Goal: Find specific page/section: Find specific page/section

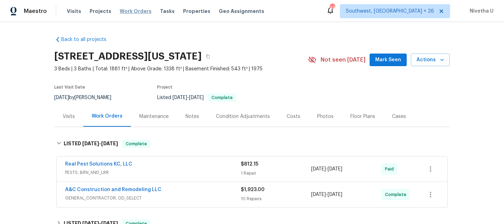
scroll to position [42, 0]
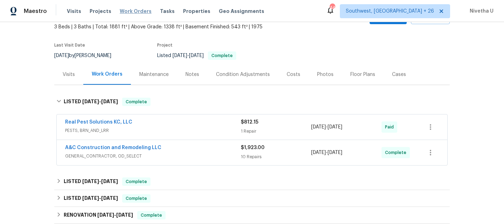
click at [130, 13] on span "Work Orders" at bounding box center [136, 11] width 32 height 7
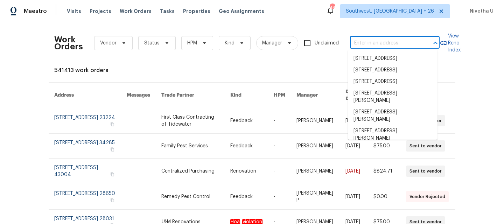
click at [376, 43] on input "text" at bounding box center [385, 43] width 70 height 11
paste input "1604 Challenger Ct W [GEOGRAPHIC_DATA]"
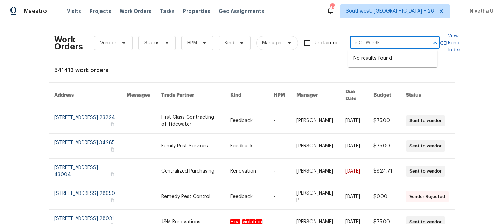
drag, startPoint x: 383, startPoint y: 43, endPoint x: 425, endPoint y: 43, distance: 42.0
click at [425, 43] on div "1604 Challenger Ct W [GEOGRAPHIC_DATA] 1604, [GEOGRAPHIC_DATA] 32233 ​" at bounding box center [395, 43] width 90 height 11
type input "1604 Challenger C"
click at [400, 64] on li "[STREET_ADDRESS]" at bounding box center [393, 59] width 90 height 12
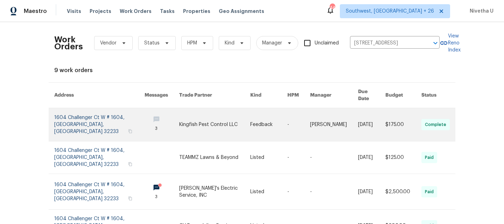
click at [88, 118] on link at bounding box center [99, 124] width 90 height 33
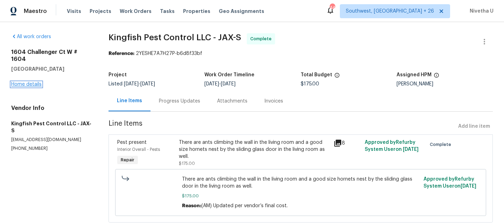
click at [20, 82] on link "Home details" at bounding box center [26, 84] width 30 height 5
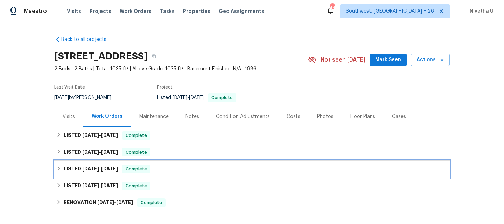
click at [148, 165] on div "LISTED [DATE] - [DATE] Complete" at bounding box center [251, 169] width 391 height 8
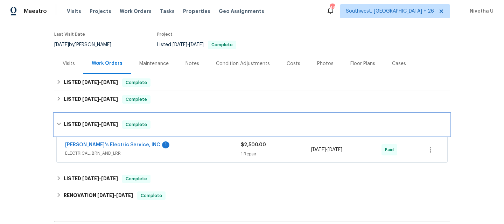
scroll to position [53, 0]
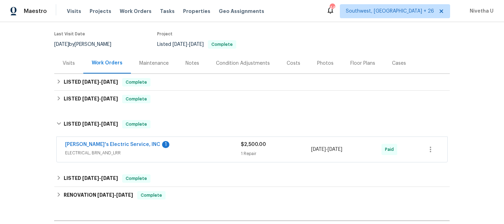
click at [173, 151] on span "ELECTRICAL, BRN_AND_LRR" at bounding box center [153, 152] width 176 height 7
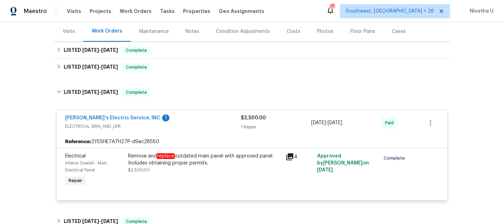
scroll to position [86, 0]
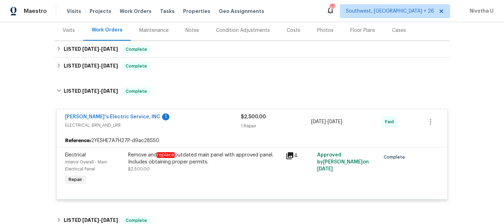
click at [167, 124] on span "ELECTRICAL, BRN_AND_LRR" at bounding box center [153, 125] width 176 height 7
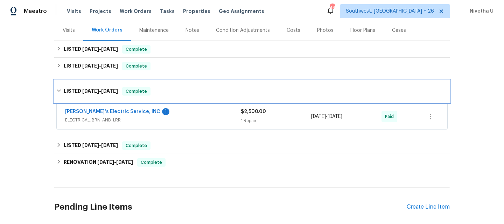
click at [165, 98] on div "LISTED [DATE] - [DATE] Complete" at bounding box center [251, 91] width 395 height 22
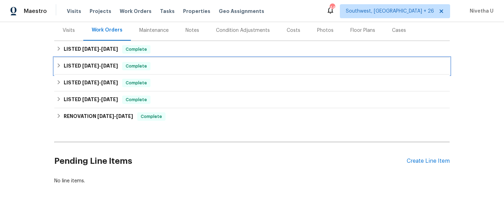
click at [163, 70] on div "LISTED [DATE] - [DATE] Complete" at bounding box center [251, 66] width 391 height 8
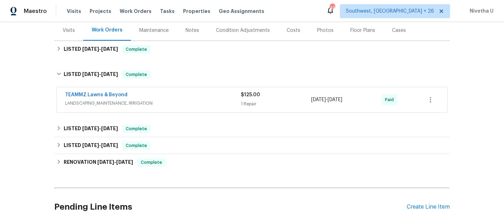
click at [175, 105] on span "LANDSCAPING_MAINTENANCE, IRRIGATION" at bounding box center [153, 103] width 176 height 7
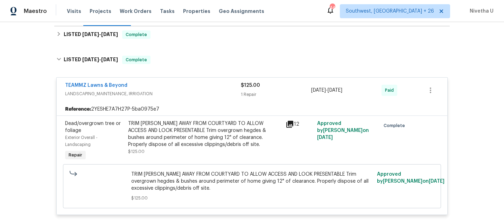
scroll to position [98, 0]
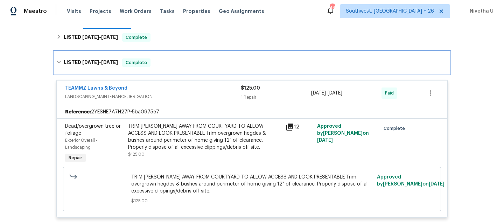
click at [165, 67] on div "LISTED [DATE] - [DATE] Complete" at bounding box center [251, 62] width 395 height 22
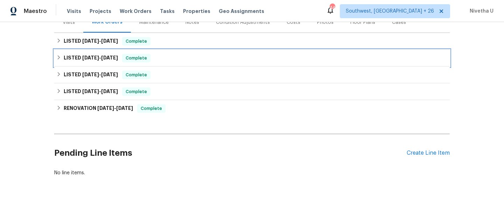
scroll to position [77, 0]
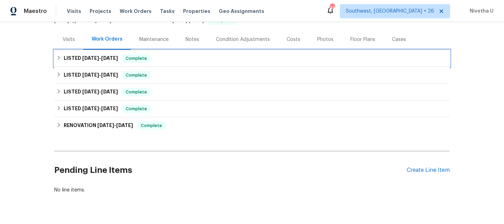
click at [164, 62] on div "LISTED [DATE] - [DATE] Complete" at bounding box center [251, 58] width 391 height 8
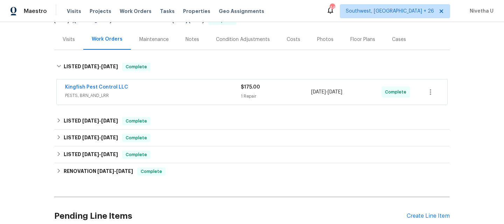
click at [167, 92] on span "PESTS, BRN_AND_LRR" at bounding box center [153, 95] width 176 height 7
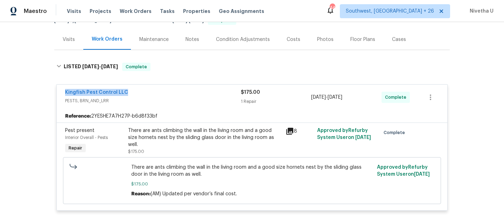
click at [148, 92] on div "Kingfish Pest Control LLC" at bounding box center [153, 93] width 176 height 8
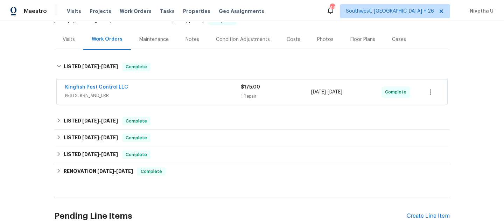
click at [148, 92] on span "PESTS, BRN_AND_LRR" at bounding box center [153, 95] width 176 height 7
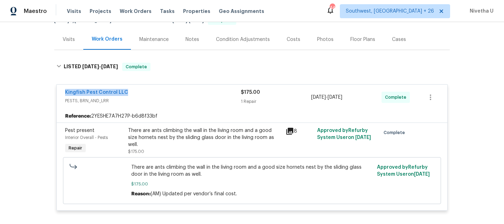
drag, startPoint x: 135, startPoint y: 90, endPoint x: 53, endPoint y: 90, distance: 82.5
click at [54, 90] on div "Kingfish Pest Control LLC PESTS, BRN_AND_LRR $175.00 1 Repair [DATE] - [DATE] C…" at bounding box center [251, 148] width 395 height 140
copy link "Kingfish Pest Control LLC"
click at [203, 103] on span "PESTS, BRN_AND_LRR" at bounding box center [153, 100] width 176 height 7
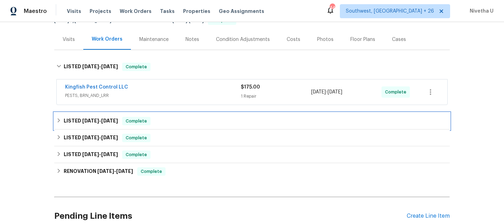
click at [170, 124] on div "LISTED [DATE] - [DATE] Complete" at bounding box center [251, 121] width 391 height 8
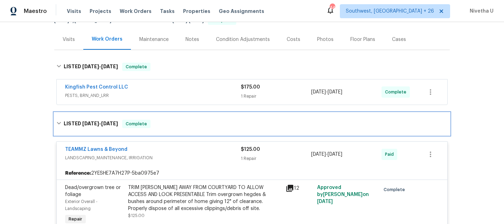
click at [170, 124] on div "LISTED [DATE] - [DATE] Complete" at bounding box center [251, 124] width 391 height 8
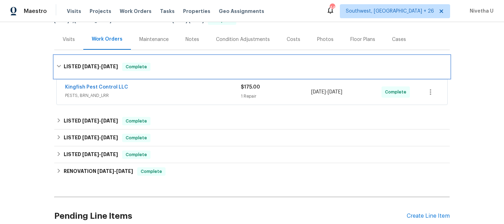
click at [166, 67] on div "LISTED [DATE] - [DATE] Complete" at bounding box center [251, 67] width 391 height 8
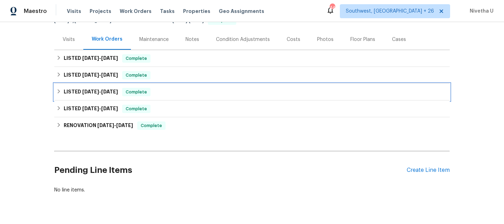
click at [161, 89] on div "LISTED [DATE] - [DATE] Complete" at bounding box center [251, 92] width 391 height 8
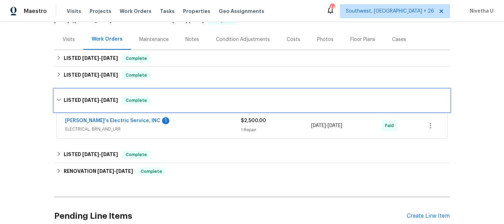
click at [163, 95] on div "LISTED [DATE] - [DATE] Complete" at bounding box center [251, 100] width 395 height 22
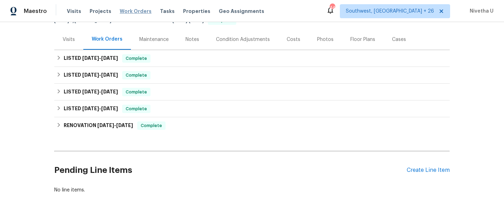
click at [134, 13] on span "Work Orders" at bounding box center [136, 11] width 32 height 7
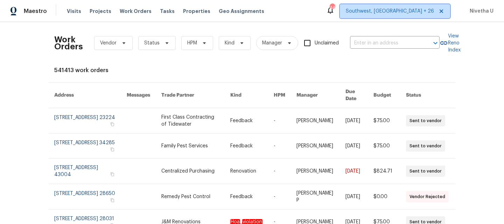
click at [422, 12] on span "Southwest, [GEOGRAPHIC_DATA] + 26" at bounding box center [390, 11] width 88 height 7
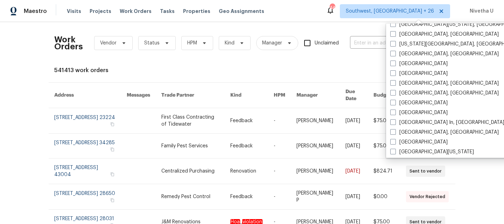
scroll to position [309, 0]
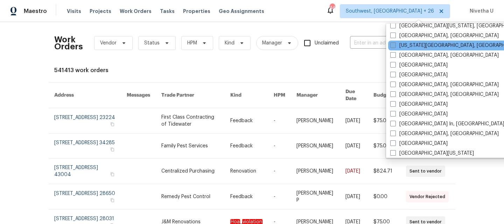
click at [418, 45] on label "[US_STATE][GEOGRAPHIC_DATA], [GEOGRAPHIC_DATA]" at bounding box center [457, 45] width 135 height 7
click at [394, 45] on input "[US_STATE][GEOGRAPHIC_DATA], [GEOGRAPHIC_DATA]" at bounding box center [392, 44] width 5 height 5
checkbox input "true"
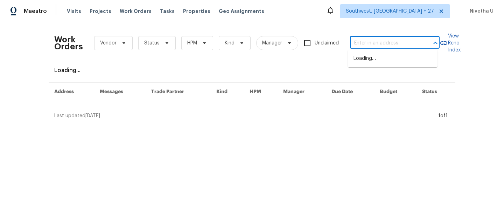
click at [358, 42] on input "text" at bounding box center [385, 43] width 70 height 11
paste input "[STREET_ADDRESS][US_STATE]"
type input "[STREET_ADDRESS][US_STATE]"
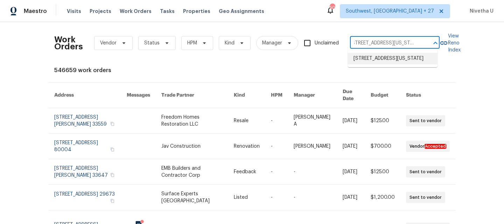
click at [363, 59] on li "[STREET_ADDRESS][US_STATE]" at bounding box center [393, 59] width 90 height 12
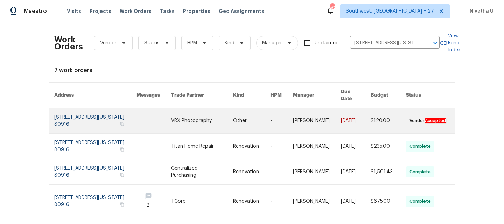
click at [79, 116] on link at bounding box center [95, 120] width 82 height 25
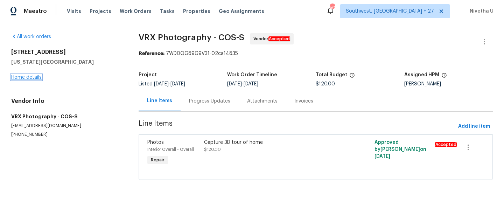
click at [23, 76] on link "Home details" at bounding box center [26, 77] width 30 height 5
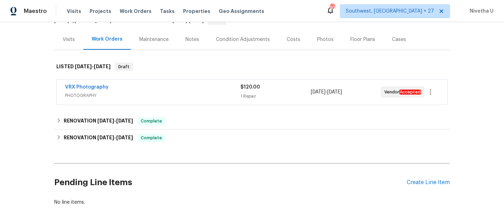
scroll to position [81, 0]
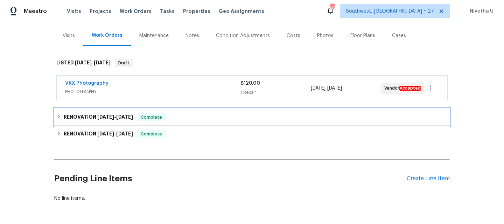
click at [166, 120] on div "RENOVATION [DATE] - [DATE] Complete" at bounding box center [251, 117] width 391 height 8
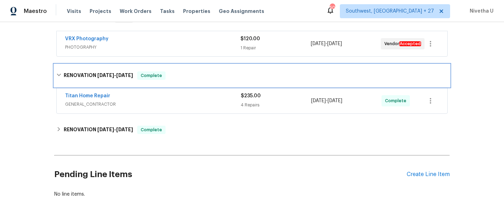
scroll to position [126, 0]
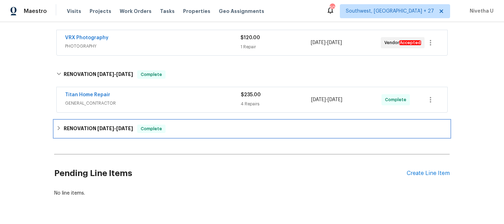
click at [166, 133] on div "RENOVATION [DATE] - [DATE] Complete" at bounding box center [251, 128] width 391 height 8
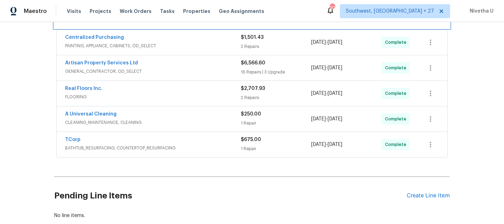
scroll to position [288, 0]
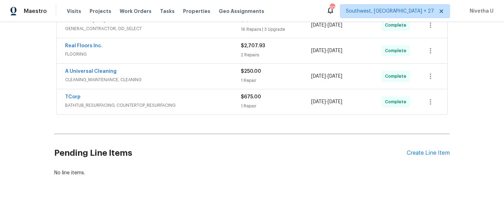
click at [213, 102] on span "BATHTUB_RESURFACING, COUNTERTOP_RESURFACING" at bounding box center [153, 105] width 176 height 7
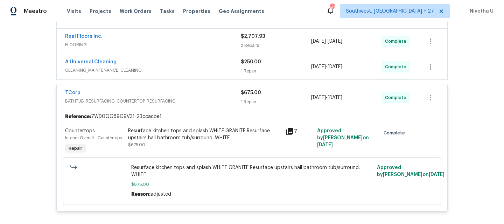
click at [203, 98] on span "BATHTUB_RESURFACING, COUNTERTOP_RESURFACING" at bounding box center [153, 101] width 176 height 7
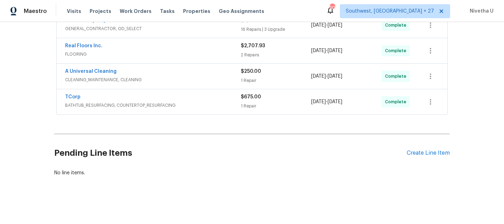
click at [194, 78] on div "A Universal Cleaning CLEANING_MAINTENANCE, CLEANING" at bounding box center [153, 76] width 176 height 17
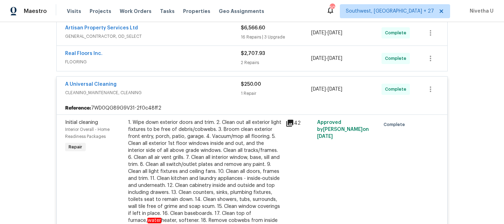
scroll to position [273, 0]
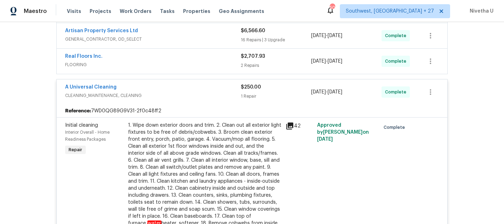
click at [196, 91] on div "A Universal Cleaning" at bounding box center [153, 88] width 176 height 8
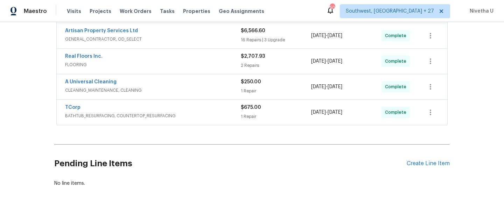
click at [191, 66] on span "FLOORING" at bounding box center [153, 64] width 176 height 7
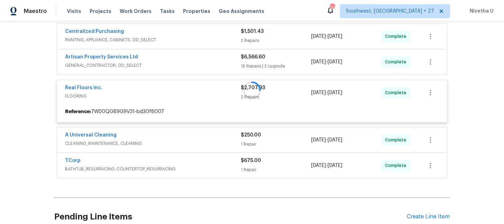
scroll to position [236, 0]
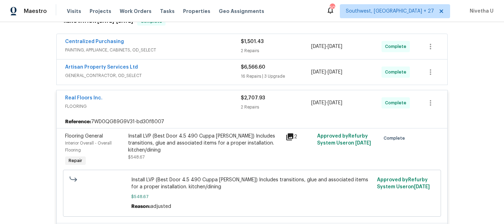
click at [181, 104] on span "FLOORING" at bounding box center [153, 106] width 176 height 7
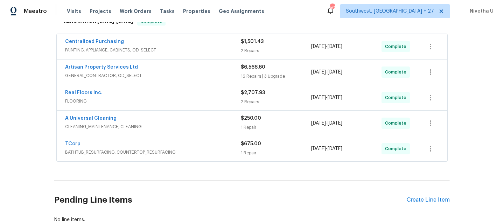
click at [193, 74] on span "GENERAL_CONTRACTOR, OD_SELECT" at bounding box center [153, 75] width 176 height 7
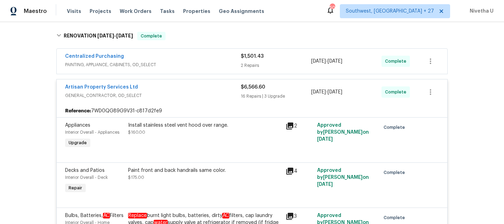
scroll to position [220, 0]
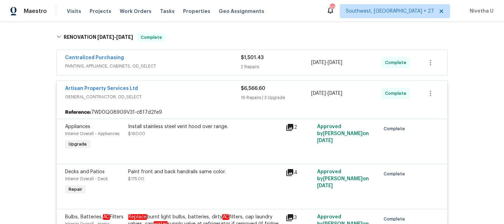
click at [175, 92] on div "Artisan Property Services Ltd" at bounding box center [153, 89] width 176 height 8
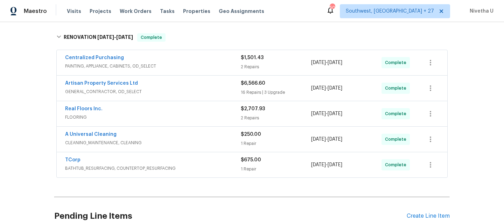
click at [177, 60] on div "Centralized Purchasing" at bounding box center [153, 58] width 176 height 8
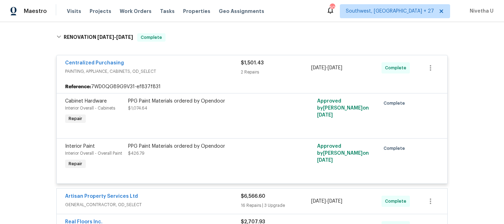
click at [177, 66] on div "Centralized Purchasing" at bounding box center [153, 63] width 176 height 8
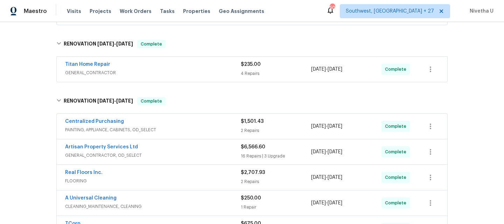
scroll to position [155, 0]
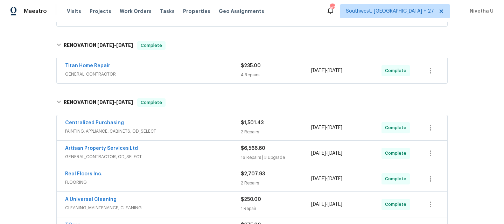
click at [177, 66] on div "Titan Home Repair" at bounding box center [153, 66] width 176 height 8
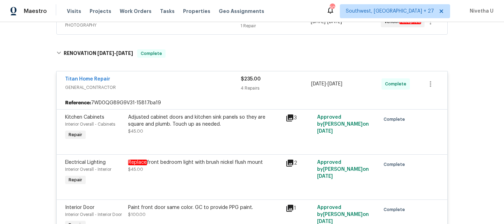
scroll to position [147, 0]
click at [175, 87] on span "GENERAL_CONTRACTOR" at bounding box center [153, 87] width 176 height 7
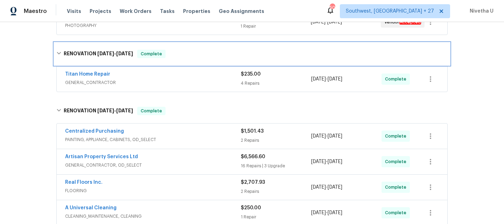
click at [177, 59] on div "RENOVATION [DATE] - [DATE] Complete" at bounding box center [251, 54] width 395 height 22
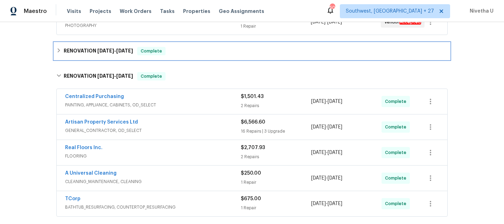
scroll to position [0, 0]
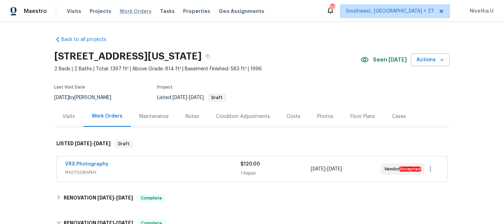
click at [129, 13] on span "Work Orders" at bounding box center [136, 11] width 32 height 7
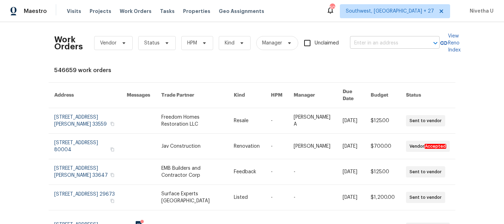
click at [365, 42] on input "text" at bounding box center [385, 43] width 70 height 11
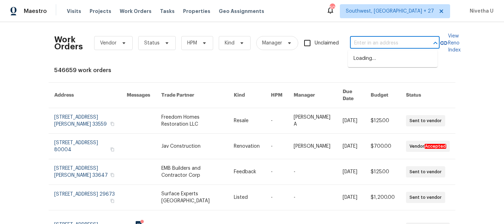
paste input "[STREET_ADDRESS]"
type input "[STREET_ADDRESS]"
click at [391, 60] on li "[STREET_ADDRESS]" at bounding box center [393, 59] width 90 height 12
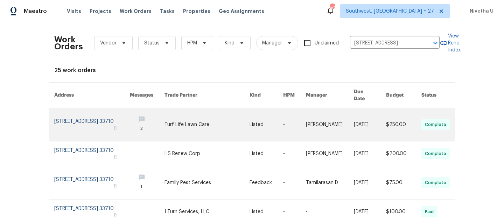
click at [66, 119] on link at bounding box center [92, 124] width 76 height 33
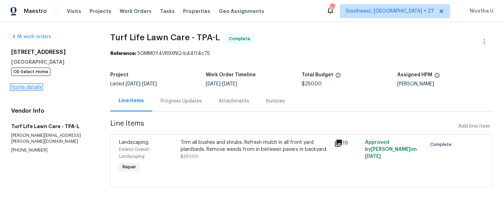
click at [22, 86] on link "Home details" at bounding box center [26, 87] width 30 height 5
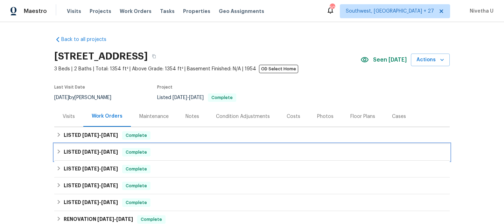
click at [165, 153] on div "LISTED [DATE] - [DATE] Complete" at bounding box center [251, 152] width 391 height 8
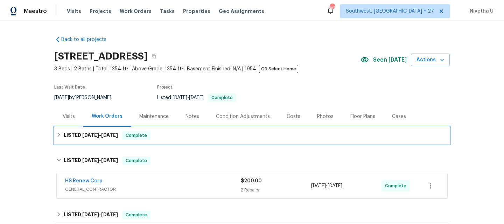
click at [161, 137] on div "LISTED [DATE] - [DATE] Complete" at bounding box center [251, 135] width 391 height 8
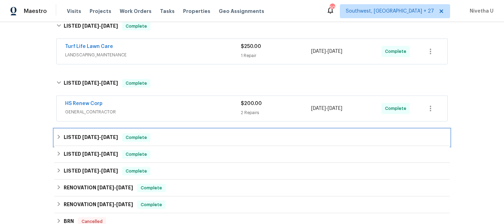
click at [161, 137] on div "LISTED [DATE] - [DATE] Complete" at bounding box center [251, 137] width 391 height 8
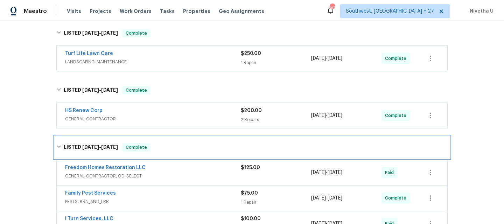
scroll to position [109, 0]
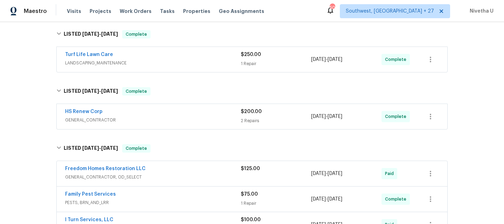
click at [184, 59] on span "LANDSCAPING_MAINTENANCE" at bounding box center [153, 62] width 176 height 7
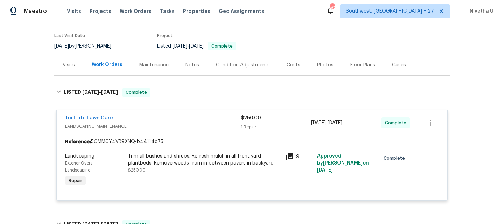
scroll to position [49, 0]
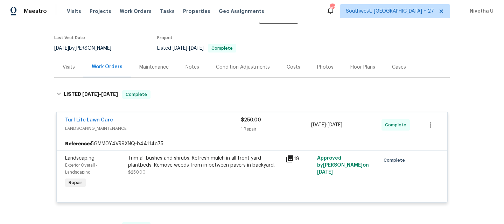
click at [180, 122] on div "Turf Life Lawn Care" at bounding box center [153, 120] width 176 height 8
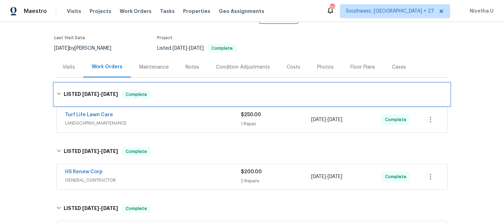
click at [172, 87] on div "LISTED [DATE] - [DATE] Complete" at bounding box center [251, 94] width 395 height 22
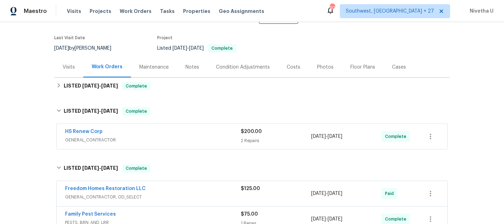
click at [175, 137] on span "GENERAL_CONTRACTOR" at bounding box center [153, 139] width 176 height 7
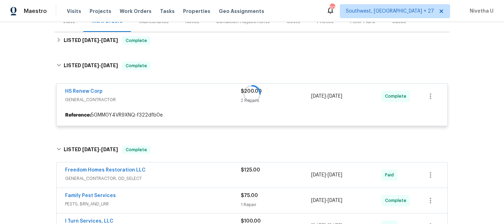
scroll to position [108, 0]
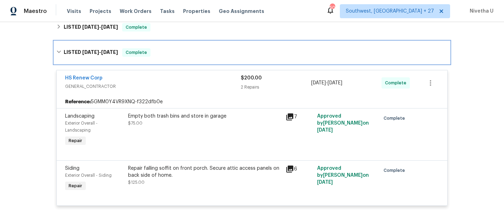
click at [183, 56] on div "LISTED [DATE] - [DATE] Complete" at bounding box center [251, 52] width 391 height 8
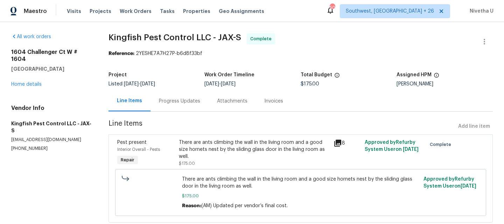
click at [180, 103] on div "Progress Updates" at bounding box center [179, 101] width 41 height 7
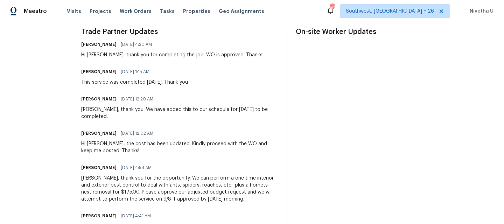
scroll to position [208, 0]
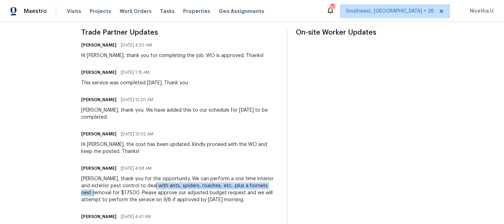
drag, startPoint x: 158, startPoint y: 187, endPoint x: 101, endPoint y: 193, distance: 57.4
click at [101, 193] on div "[PERSON_NAME], thank you for the opportunity. We can perform a one time interio…" at bounding box center [179, 189] width 197 height 28
copy div "ants, spiders, roaches, etc.. plus a hornets nest removal"
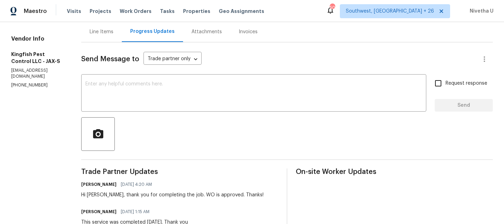
scroll to position [0, 0]
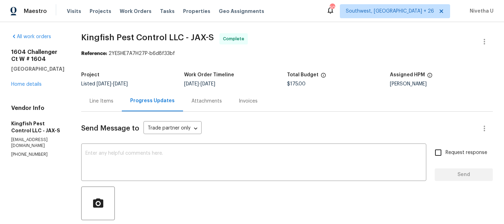
click at [104, 103] on div "Line Items" at bounding box center [102, 101] width 24 height 7
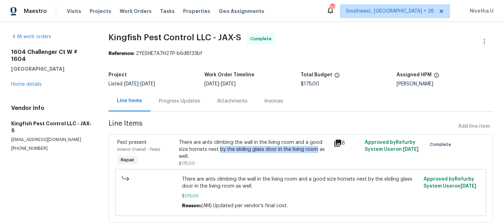
drag, startPoint x: 218, startPoint y: 151, endPoint x: 313, endPoint y: 151, distance: 95.8
click at [313, 151] on div "There are ants climbing the wall in the living room and a good size hornets nes…" at bounding box center [254, 149] width 150 height 21
copy div "by the sliding glass door in the living room"
